Goal: Task Accomplishment & Management: Manage account settings

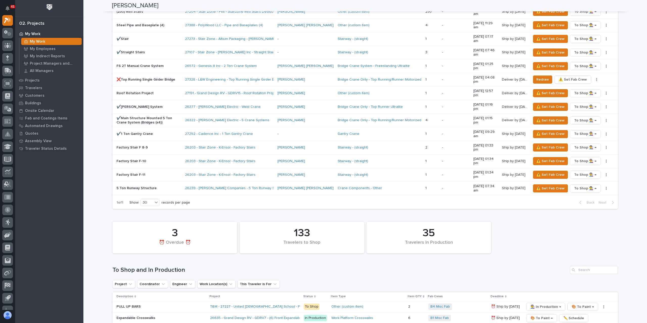
scroll to position [774, 0]
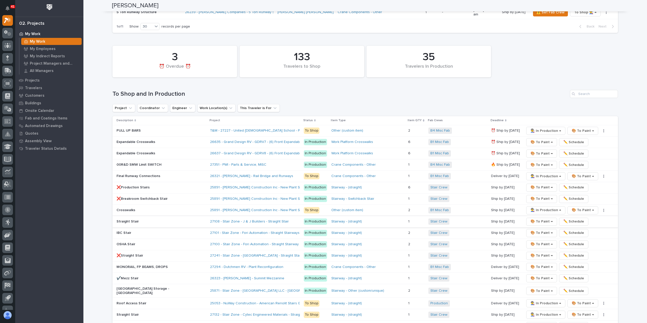
click at [537, 219] on span "🎨 To Paint →" at bounding box center [542, 222] width 22 height 6
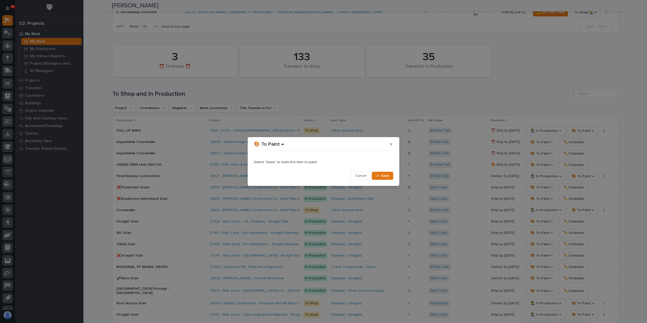
click at [380, 175] on div "button" at bounding box center [378, 176] width 5 height 4
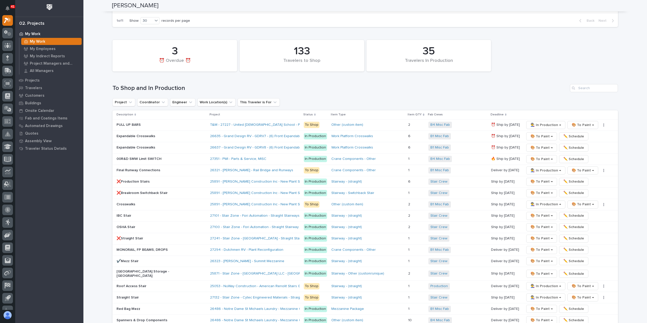
scroll to position [780, 0]
click at [538, 283] on span "👨‍🏭 In Production →" at bounding box center [546, 286] width 31 height 6
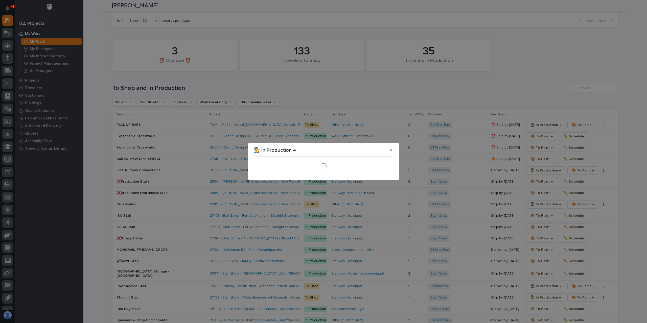
click at [383, 174] on div "Loading..." at bounding box center [324, 167] width 142 height 18
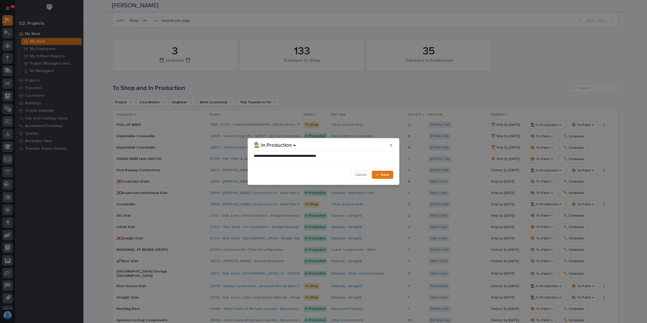
click at [383, 174] on span "Save" at bounding box center [385, 175] width 8 height 5
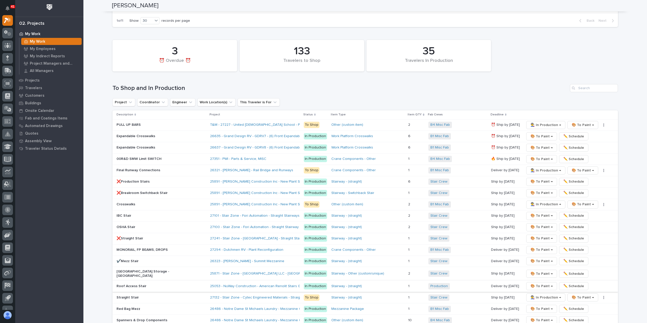
click at [568, 283] on span "✏️ Schedule" at bounding box center [574, 286] width 21 height 6
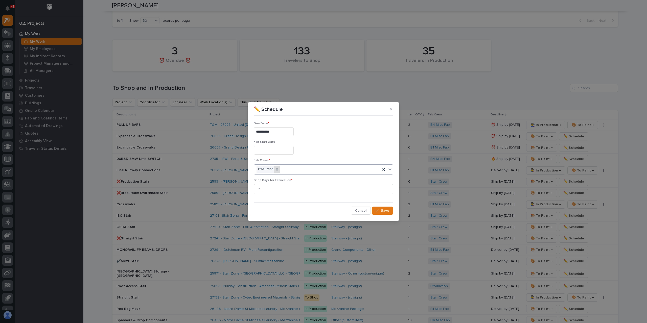
click at [276, 168] on icon at bounding box center [277, 170] width 4 height 4
click at [281, 169] on div "Select..." at bounding box center [320, 169] width 133 height 8
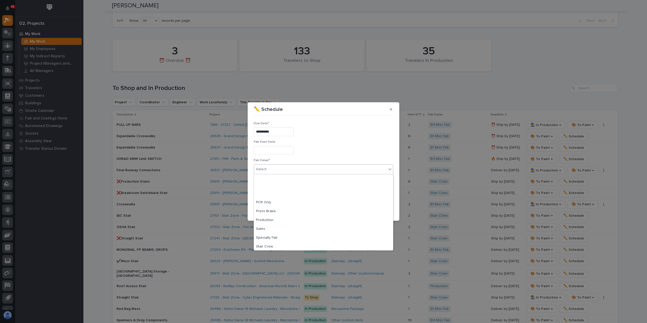
scroll to position [119, 0]
click at [264, 210] on div "Stair Crew" at bounding box center [323, 210] width 139 height 9
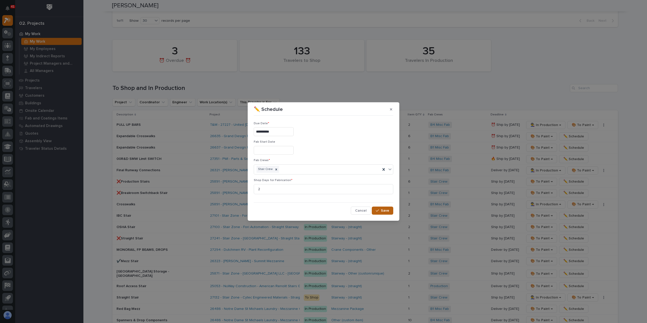
click at [387, 214] on button "Save" at bounding box center [382, 211] width 21 height 8
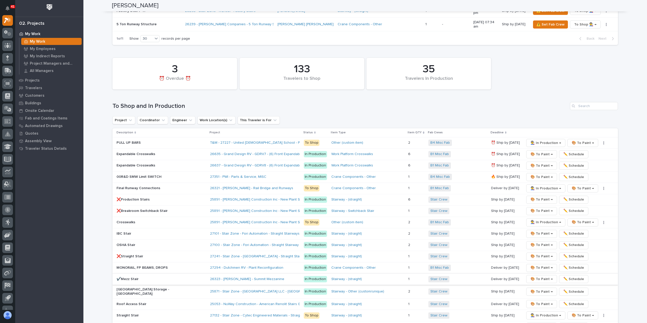
scroll to position [704, 0]
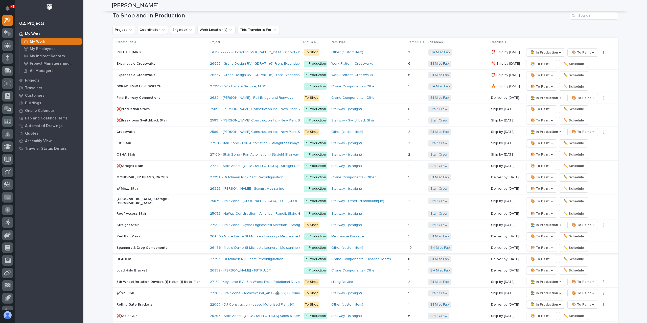
scroll to position [910, 0]
